Goal: Check status: Check status

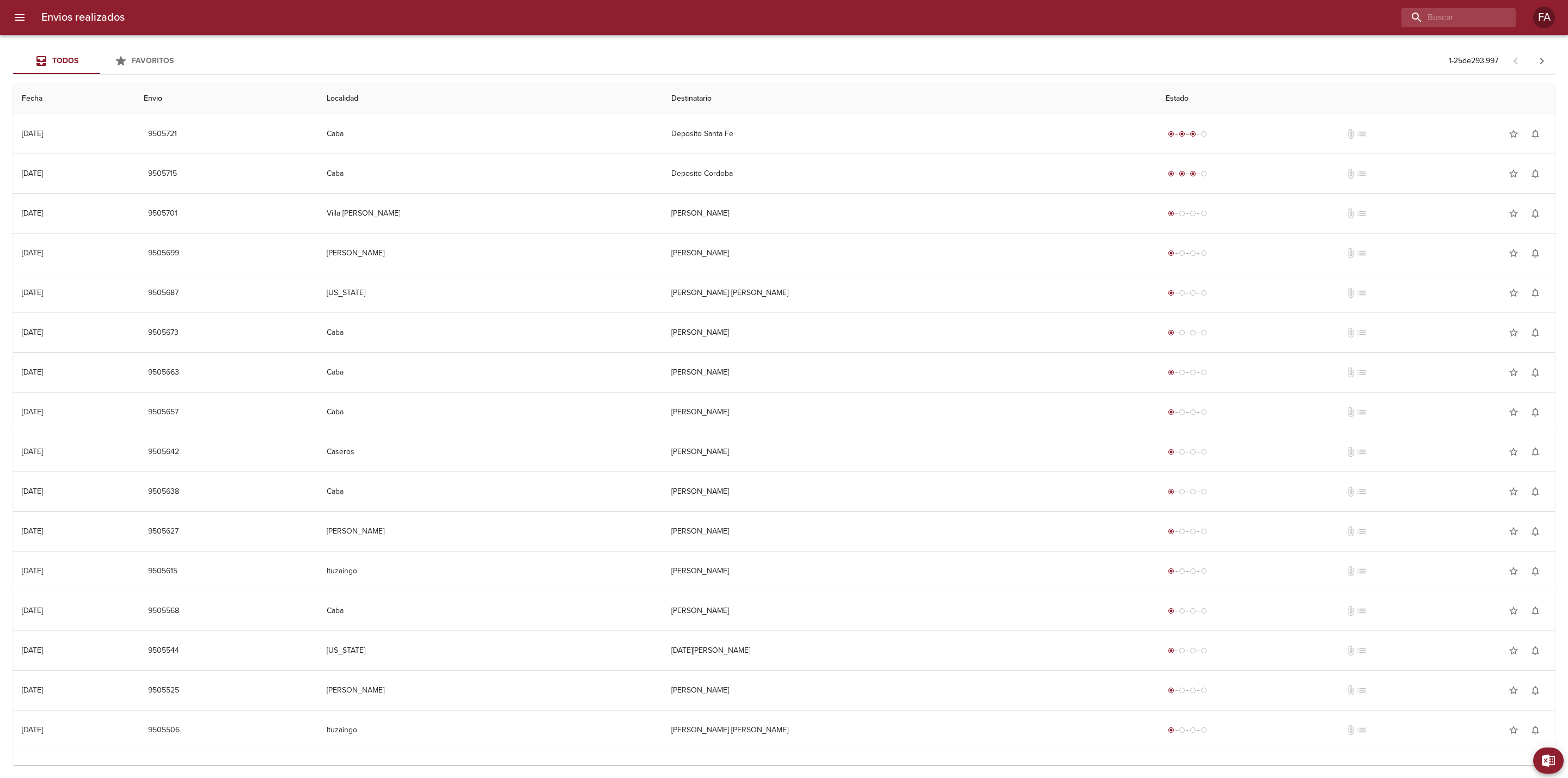
click at [1480, 30] on div "Envios realizados FA" at bounding box center [784, 18] width 1568 height 35
click at [1455, 18] on input "buscar" at bounding box center [1426, 18] width 139 height 19
paste input "[PERSON_NAME]"
type input "[PERSON_NAME]"
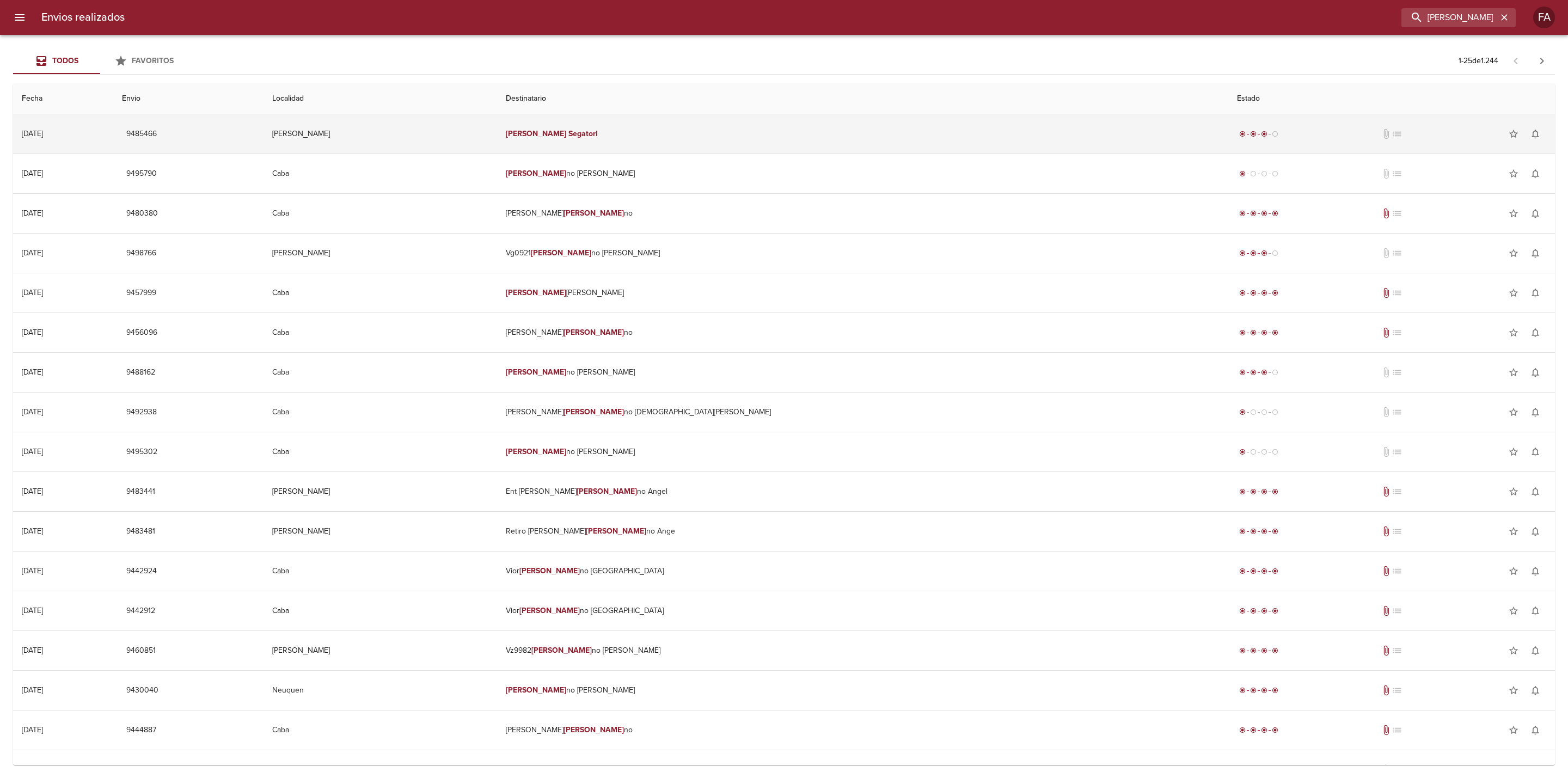
click at [921, 129] on td "[PERSON_NAME]" at bounding box center [862, 134] width 731 height 40
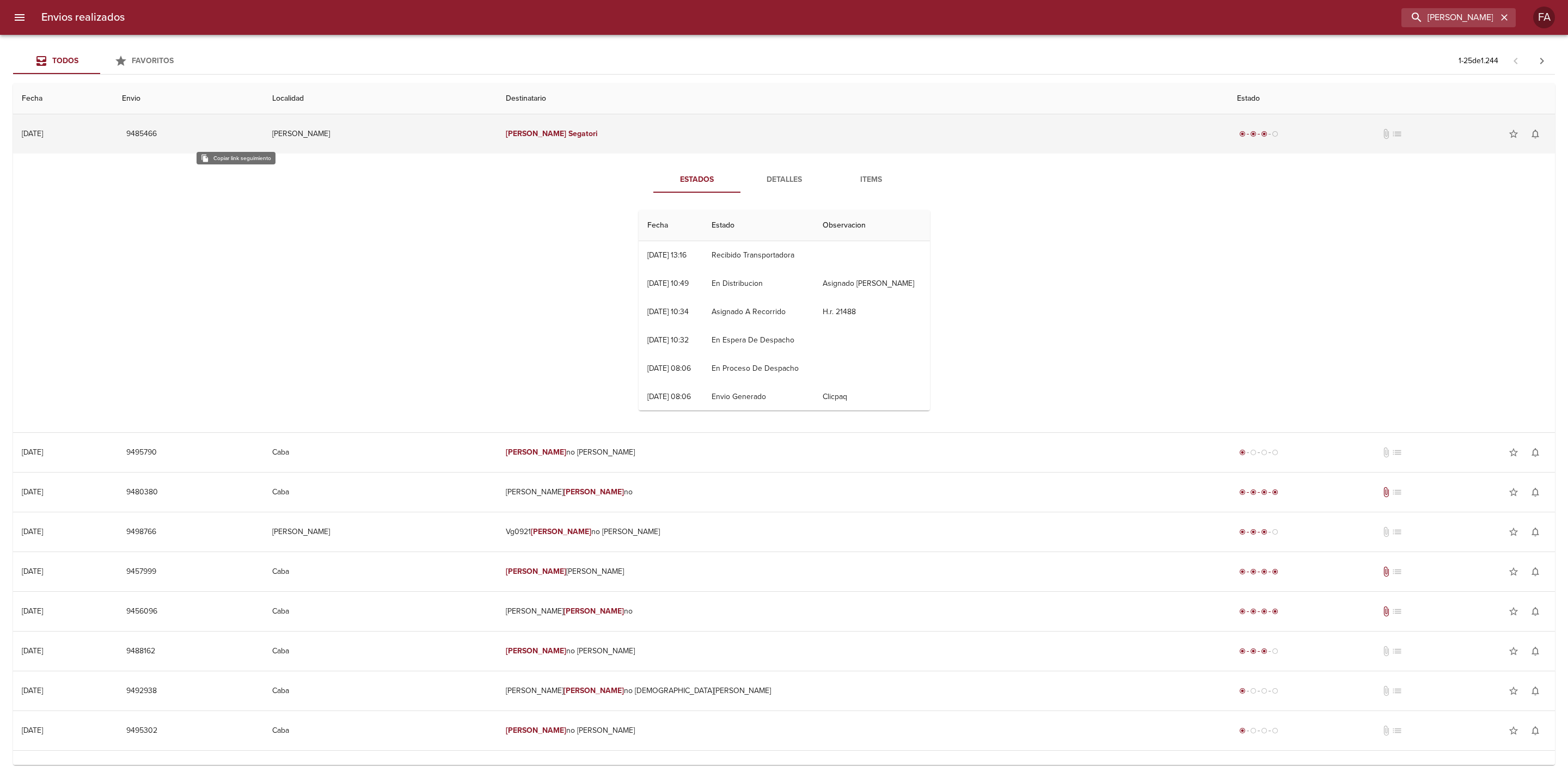
click at [157, 137] on span "9485466" at bounding box center [142, 134] width 30 height 14
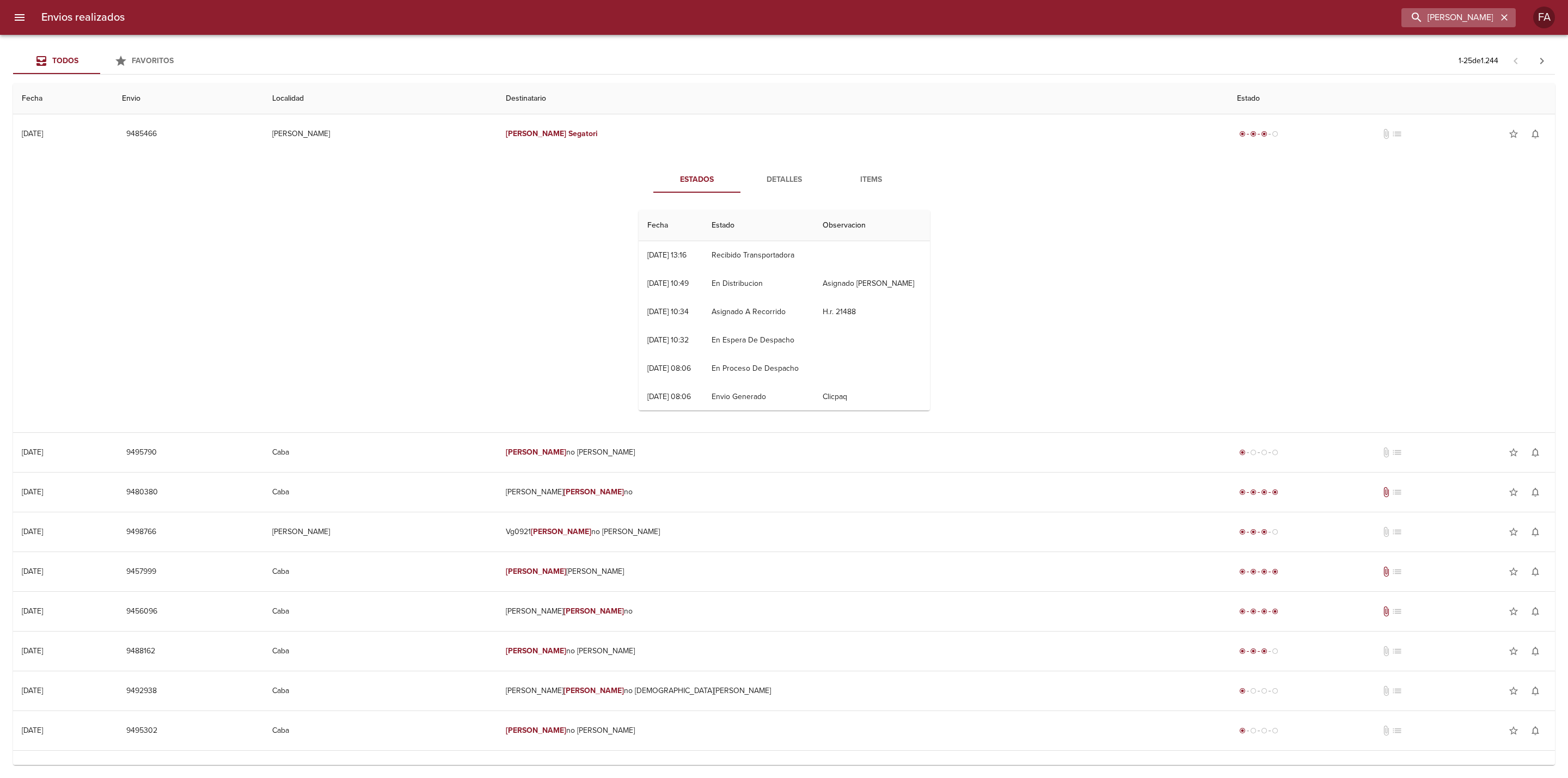
click at [1503, 16] on icon "button" at bounding box center [1504, 18] width 11 height 11
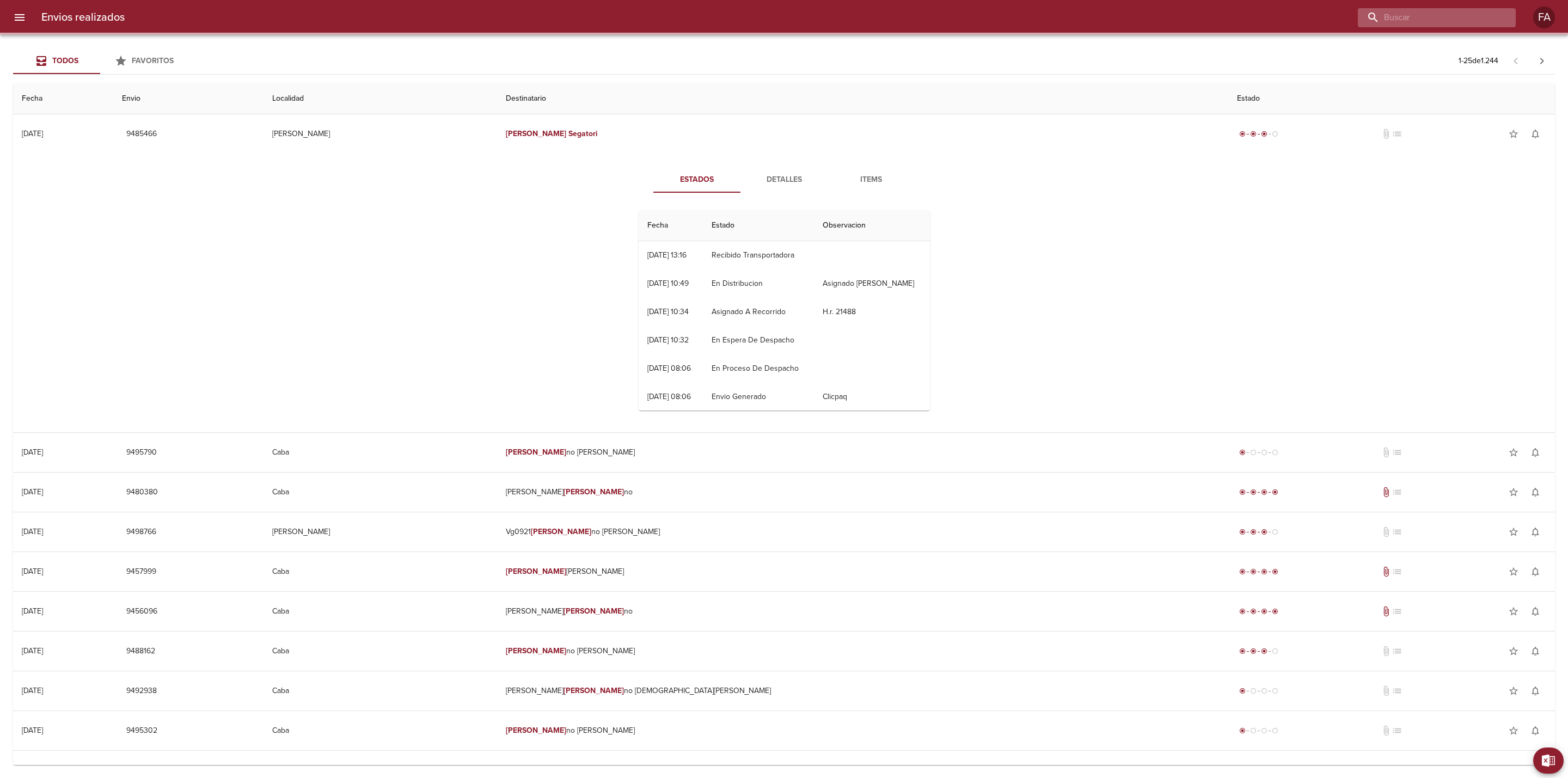
click at [1484, 17] on input "buscar" at bounding box center [1426, 18] width 139 height 19
click at [1472, 18] on input "buscar" at bounding box center [1426, 18] width 139 height 19
paste input "[PERSON_NAME]"
type input "[PERSON_NAME]"
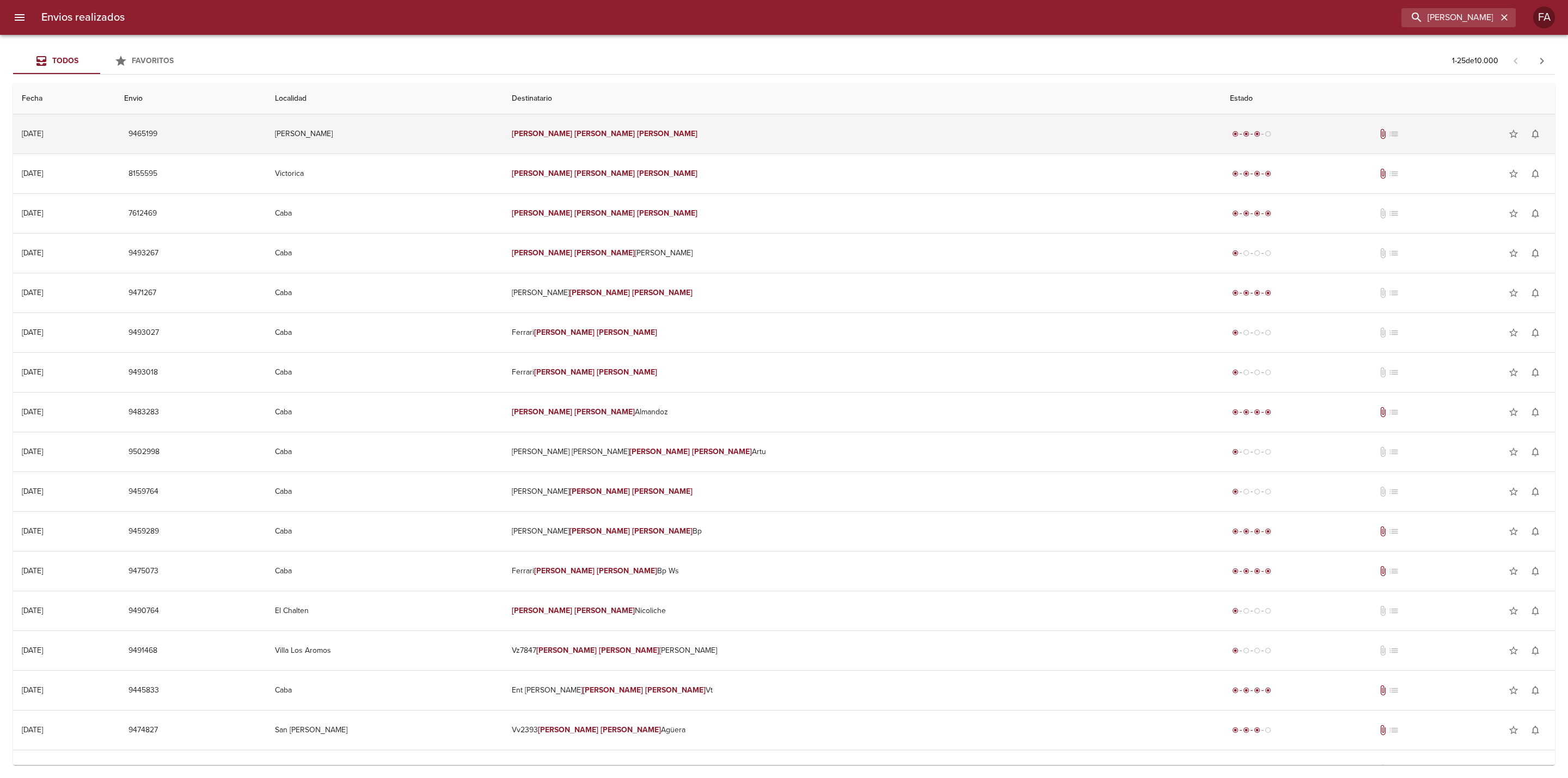
click at [817, 134] on td "[PERSON_NAME]" at bounding box center [862, 134] width 718 height 40
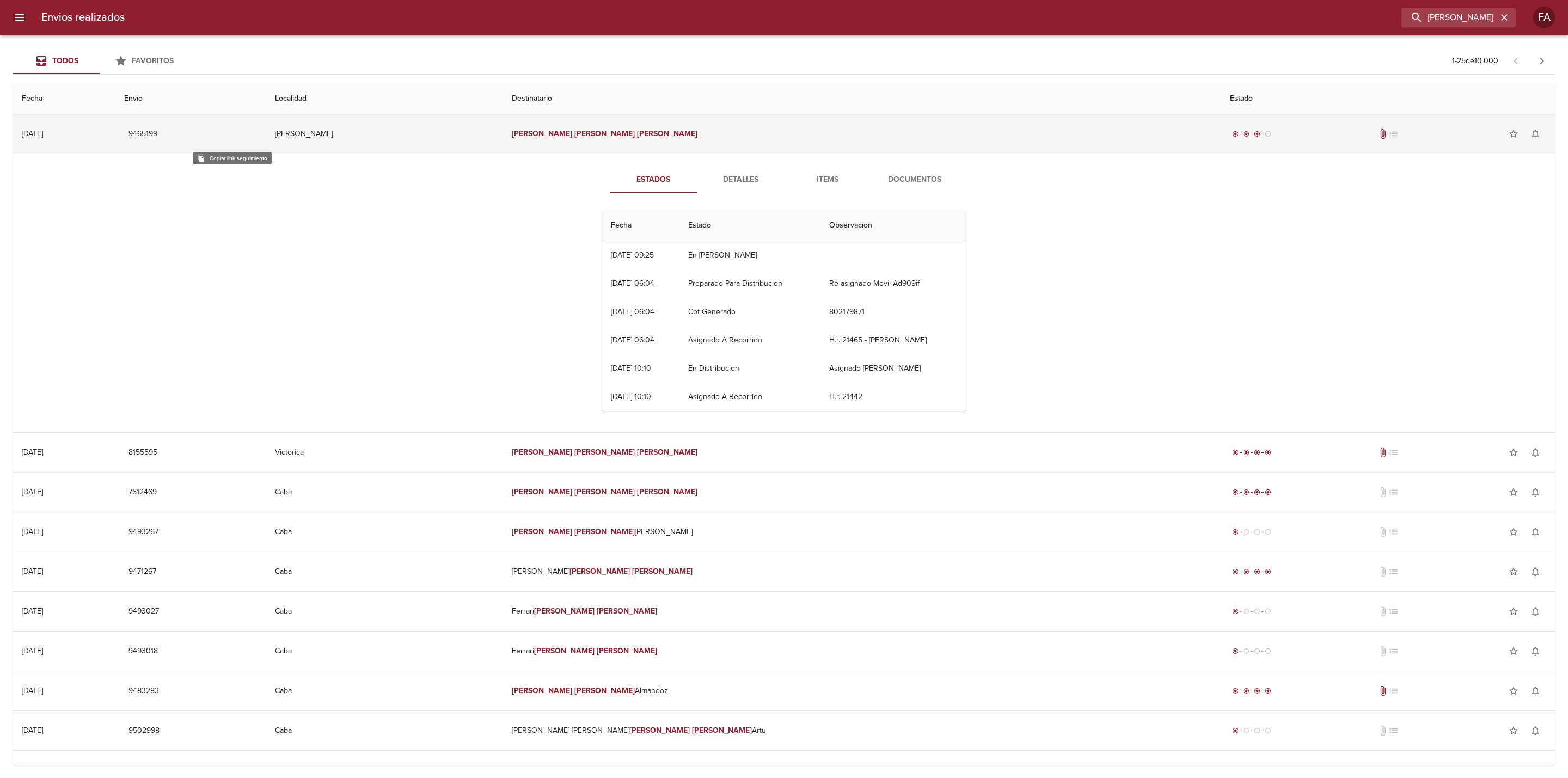
click at [157, 132] on span "9465199" at bounding box center [143, 134] width 29 height 14
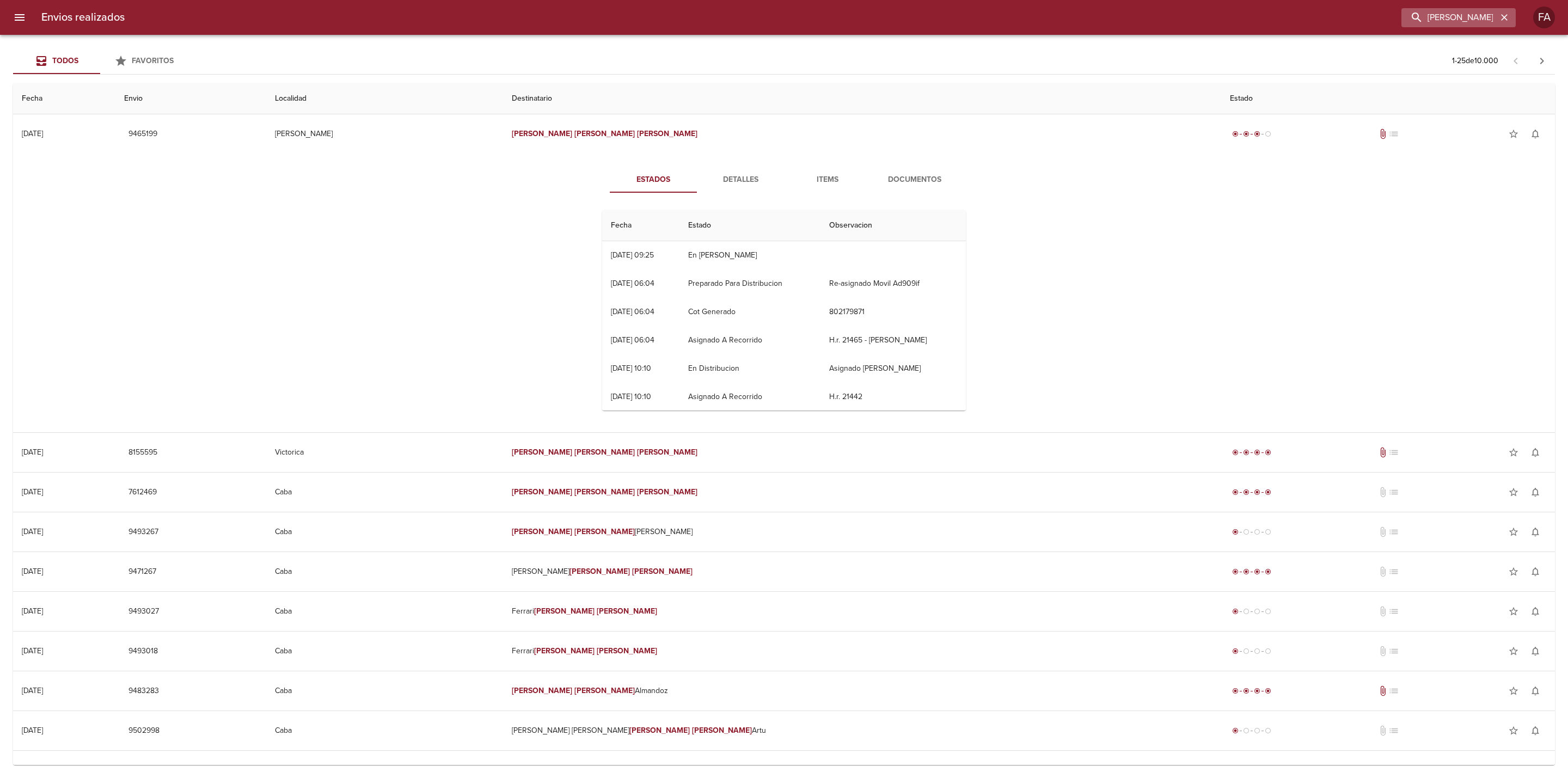
click at [1506, 16] on icon "button" at bounding box center [1504, 18] width 7 height 7
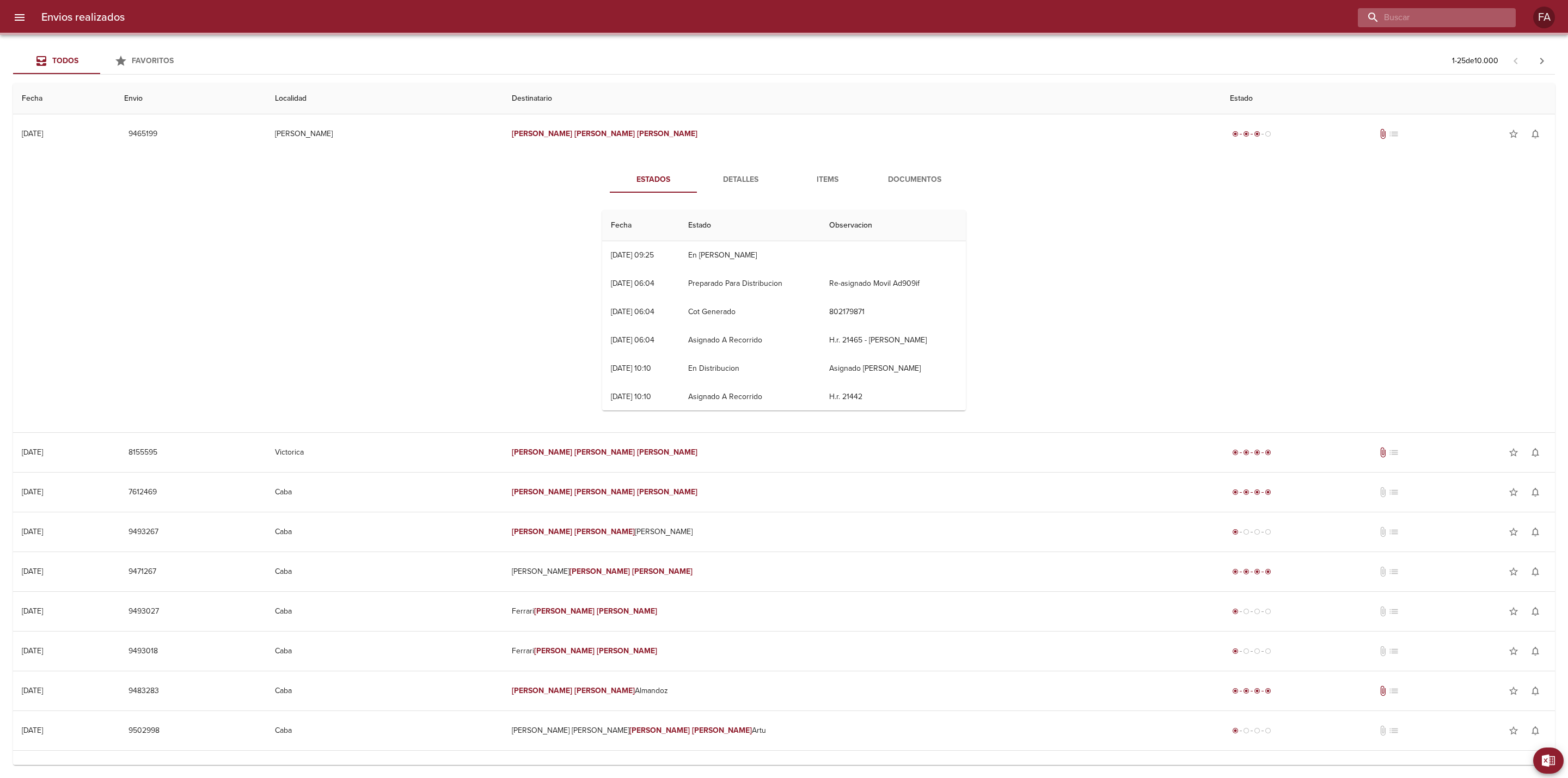
drag, startPoint x: 1483, startPoint y: 14, endPoint x: 1471, endPoint y: 14, distance: 12.0
click at [1481, 14] on input "buscar" at bounding box center [1426, 18] width 139 height 19
paste input "[PERSON_NAME] [PERSON_NAME]"
type input "[PERSON_NAME] [PERSON_NAME]"
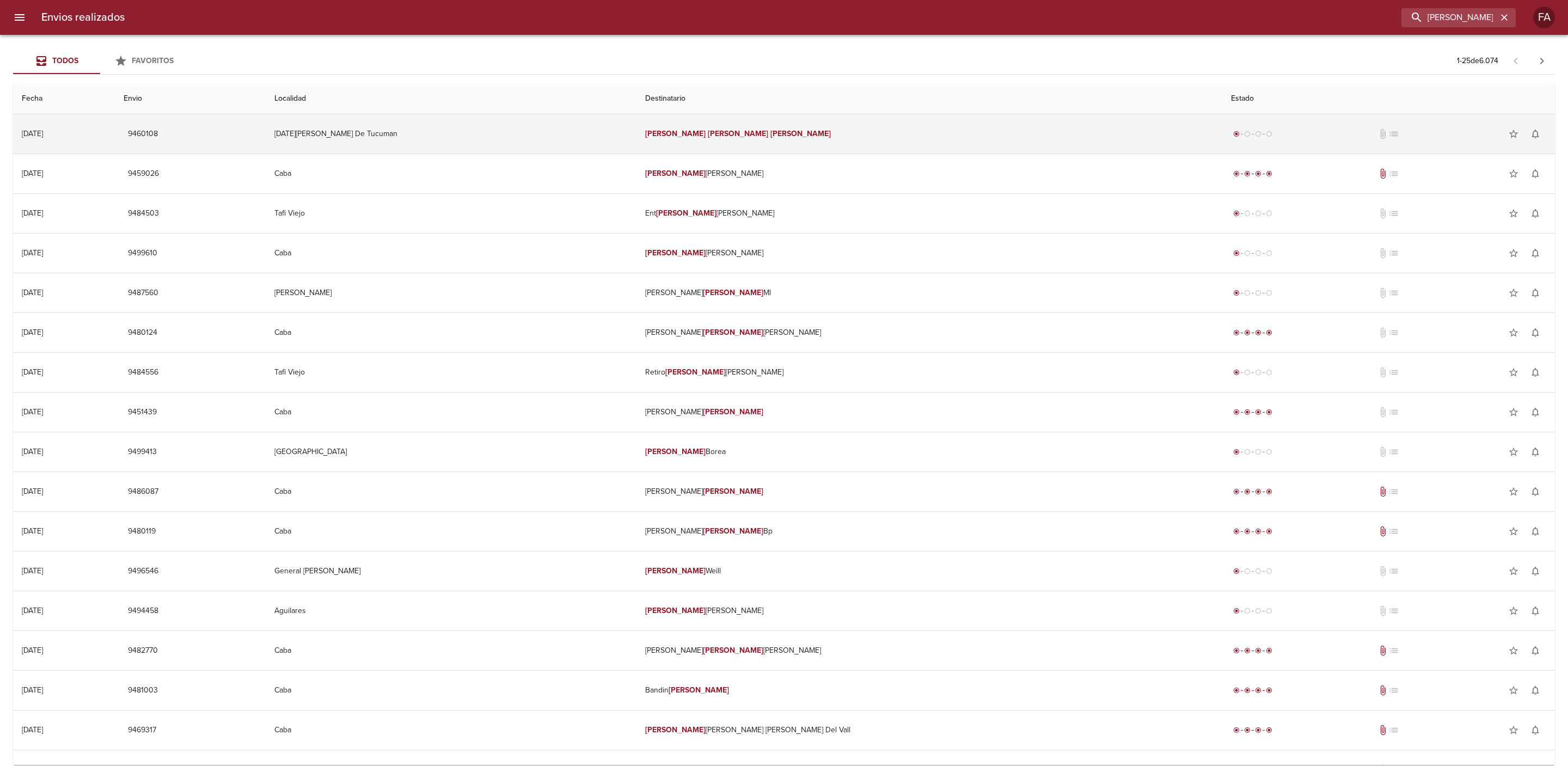
click at [611, 126] on td "[DATE][PERSON_NAME] De Tucuman" at bounding box center [451, 134] width 371 height 40
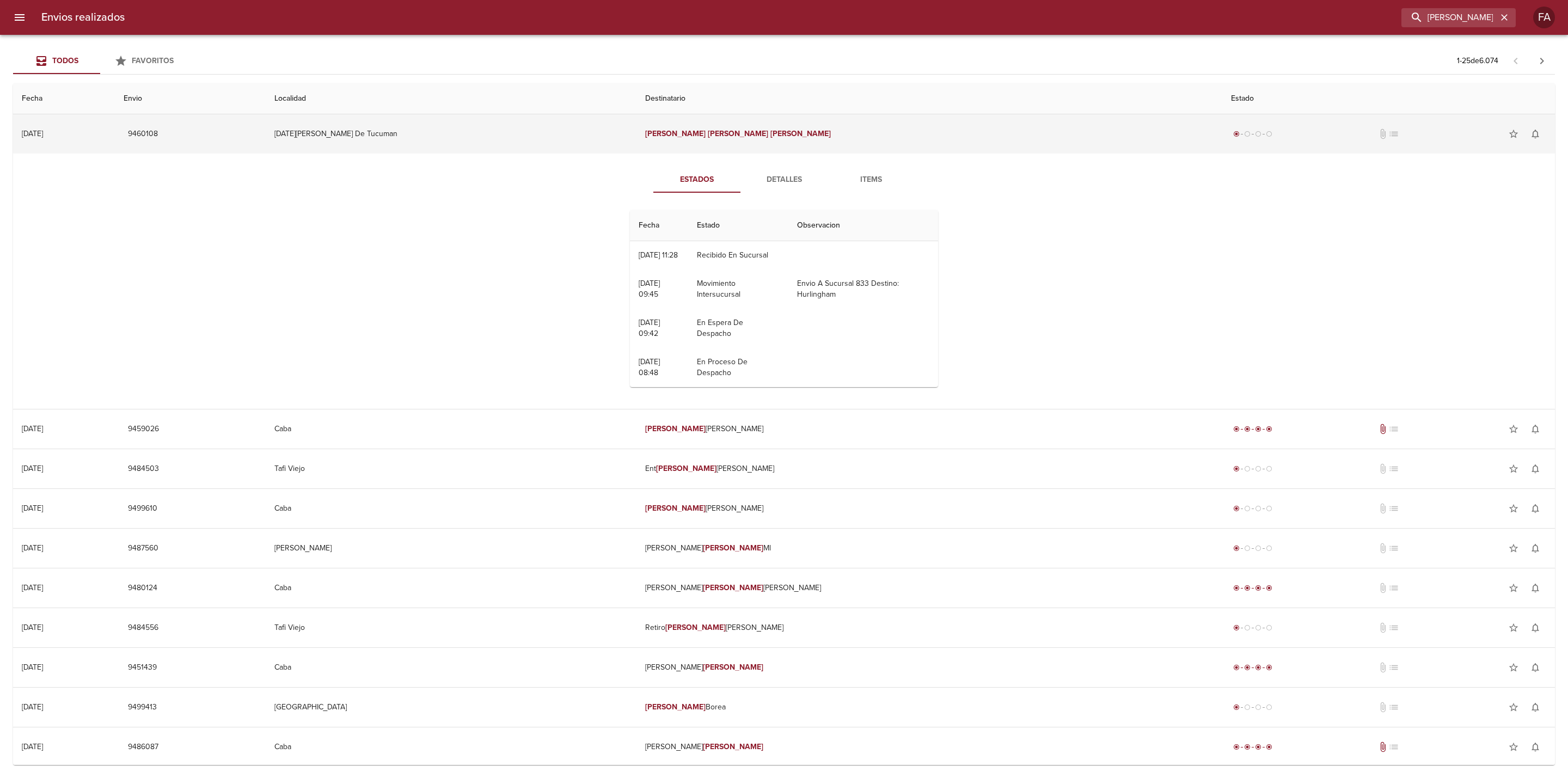
click at [162, 139] on button "9460108" at bounding box center [142, 134] width 39 height 20
click at [162, 126] on button "9460108" at bounding box center [142, 134] width 39 height 20
click at [157, 131] on span "9460108" at bounding box center [142, 134] width 30 height 14
